Goal: Task Accomplishment & Management: Complete application form

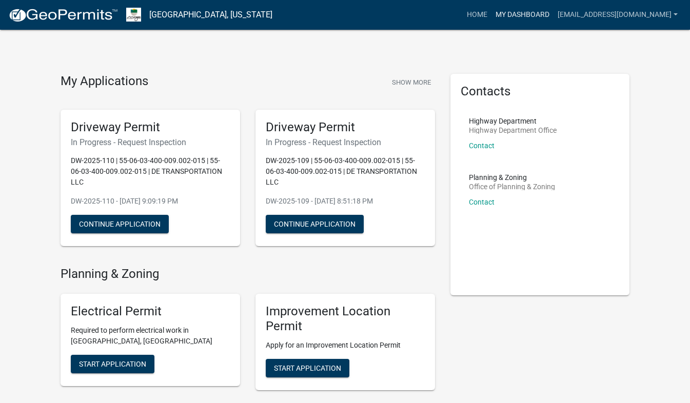
click at [549, 14] on link "My Dashboard" at bounding box center [522, 14] width 62 height 19
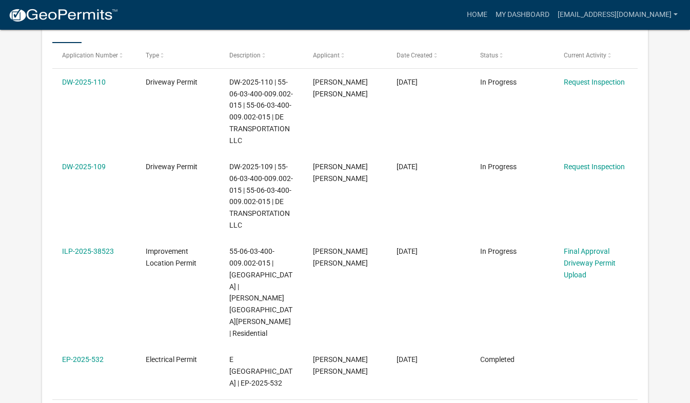
scroll to position [206, 0]
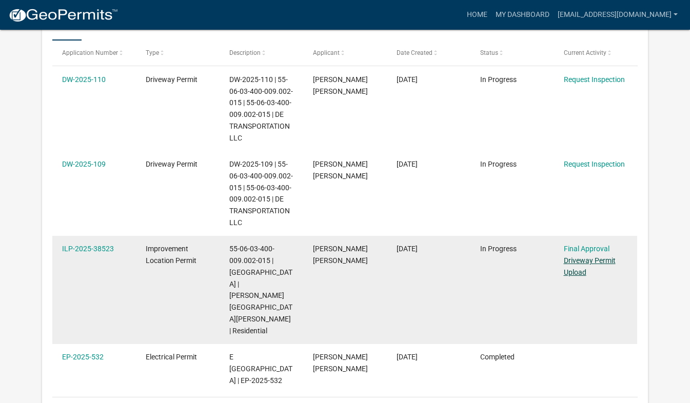
click at [585, 262] on link "Driveway Permit Upload" at bounding box center [590, 266] width 52 height 20
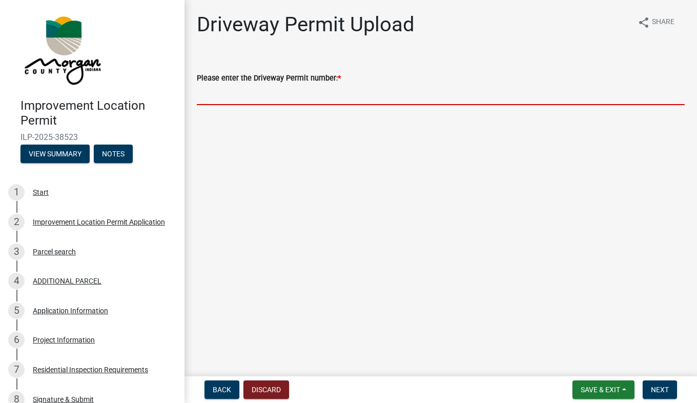
click at [273, 95] on input "Please enter the Driveway Permit number: *" at bounding box center [441, 94] width 488 height 21
type input "d"
click at [273, 95] on input "Please enter the Driveway Permit number: *" at bounding box center [441, 94] width 488 height 21
type input "d"
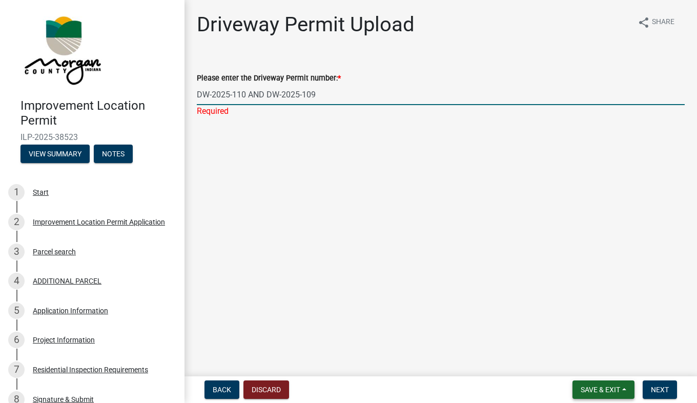
type input "DW-2025-110 AND DW-2025-109"
click at [611, 392] on span "Save & Exit" at bounding box center [600, 390] width 39 height 8
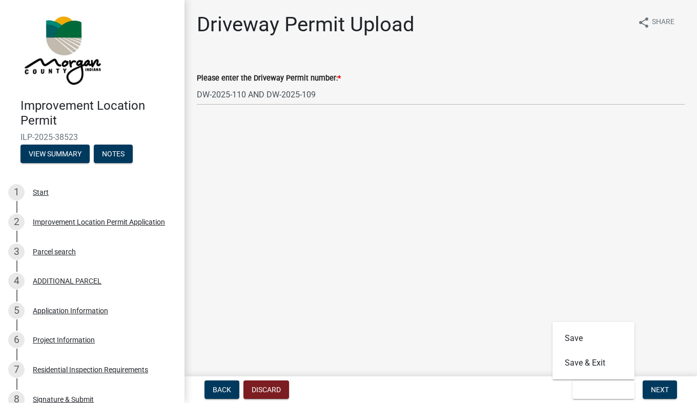
click at [651, 319] on main "Driveway Permit Upload share Share Please enter the Driveway Permit number: * D…" at bounding box center [441, 186] width 513 height 372
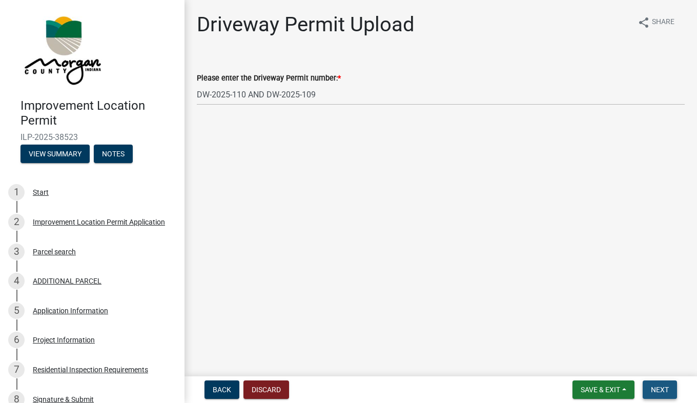
click at [662, 386] on span "Next" at bounding box center [660, 390] width 18 height 8
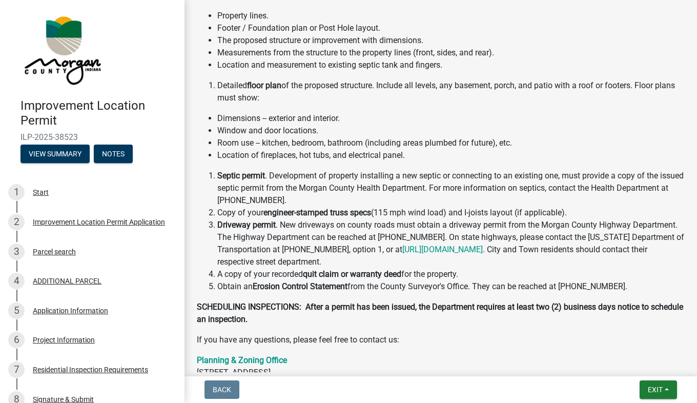
scroll to position [383, 0]
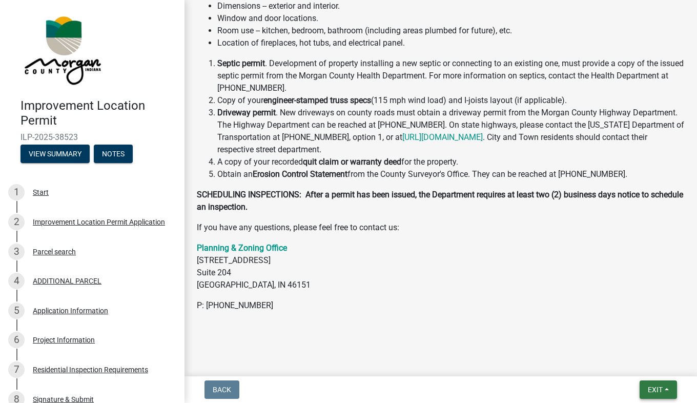
click at [658, 390] on span "Exit" at bounding box center [655, 390] width 15 height 8
click at [632, 339] on button "Save" at bounding box center [637, 338] width 82 height 25
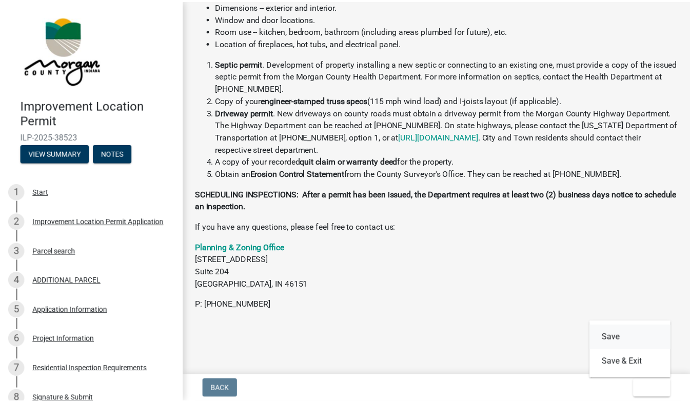
scroll to position [0, 0]
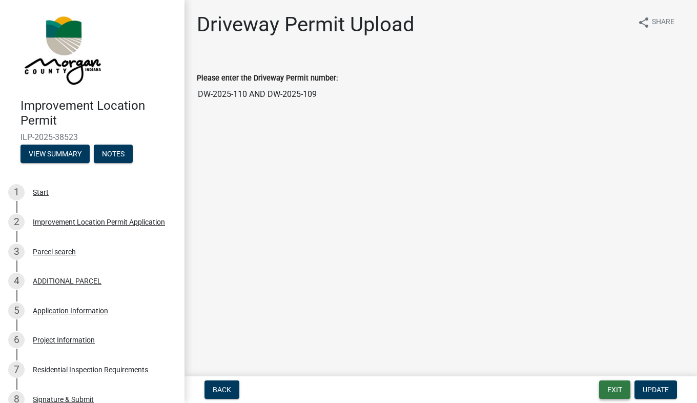
click at [611, 385] on button "Exit" at bounding box center [615, 390] width 31 height 18
